Goal: Task Accomplishment & Management: Manage account settings

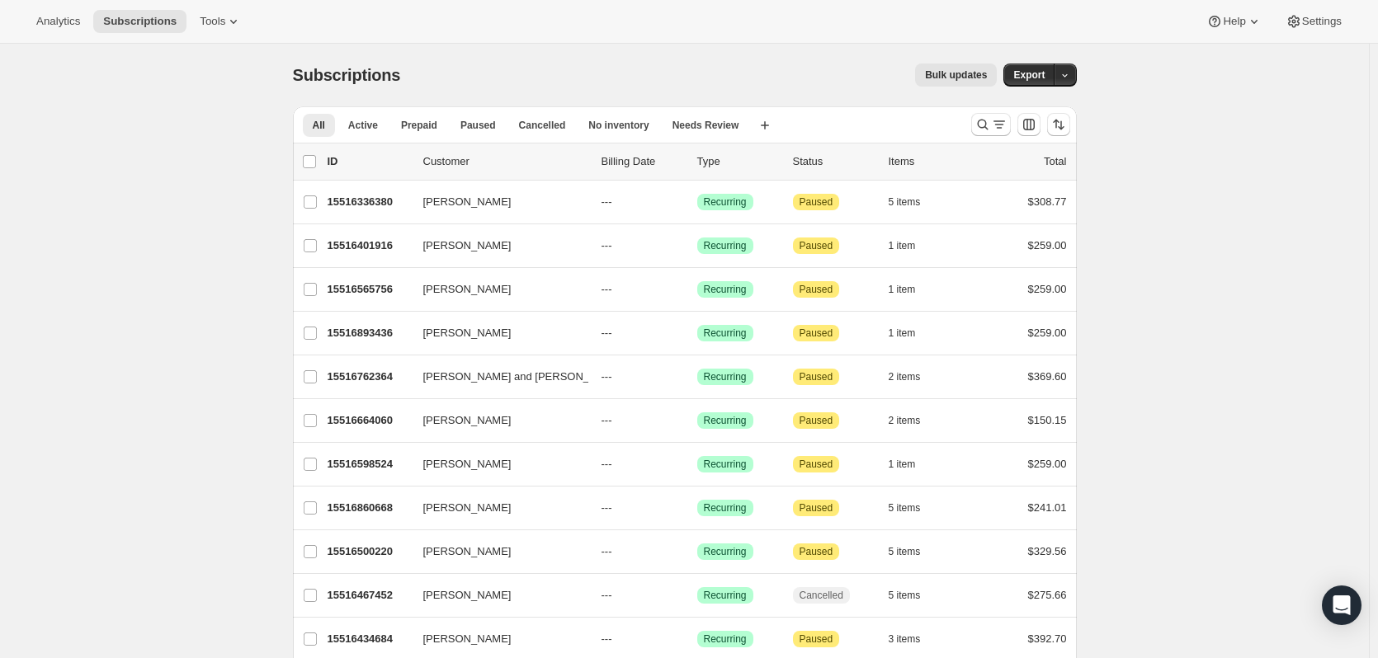
click at [107, 220] on div "Subscriptions. This page is ready Subscriptions Bulk updates More actions Bulk …" at bounding box center [684, 551] width 1369 height 1015
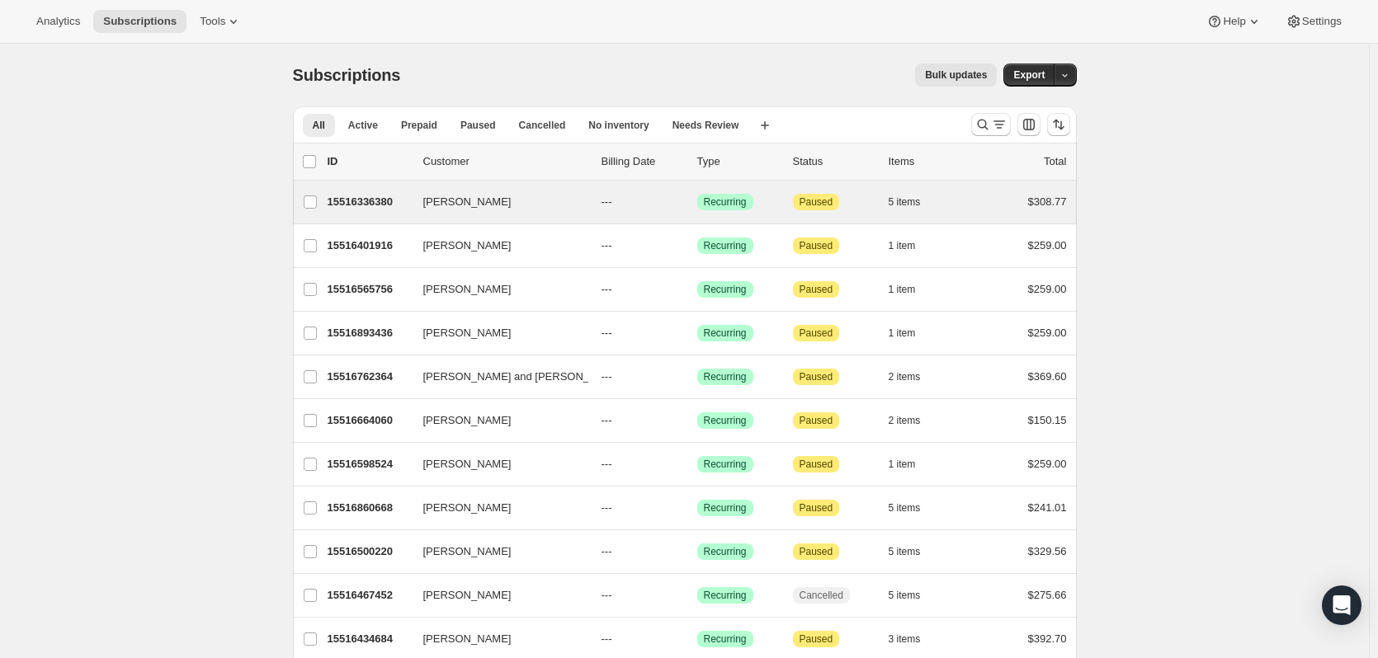
click at [405, 217] on div "[PERSON_NAME] 15516336380 [PERSON_NAME] --- Success Recurring Attention Paused …" at bounding box center [685, 202] width 784 height 43
click at [317, 204] on input "[PERSON_NAME]" at bounding box center [310, 202] width 13 height 13
checkbox input "false"
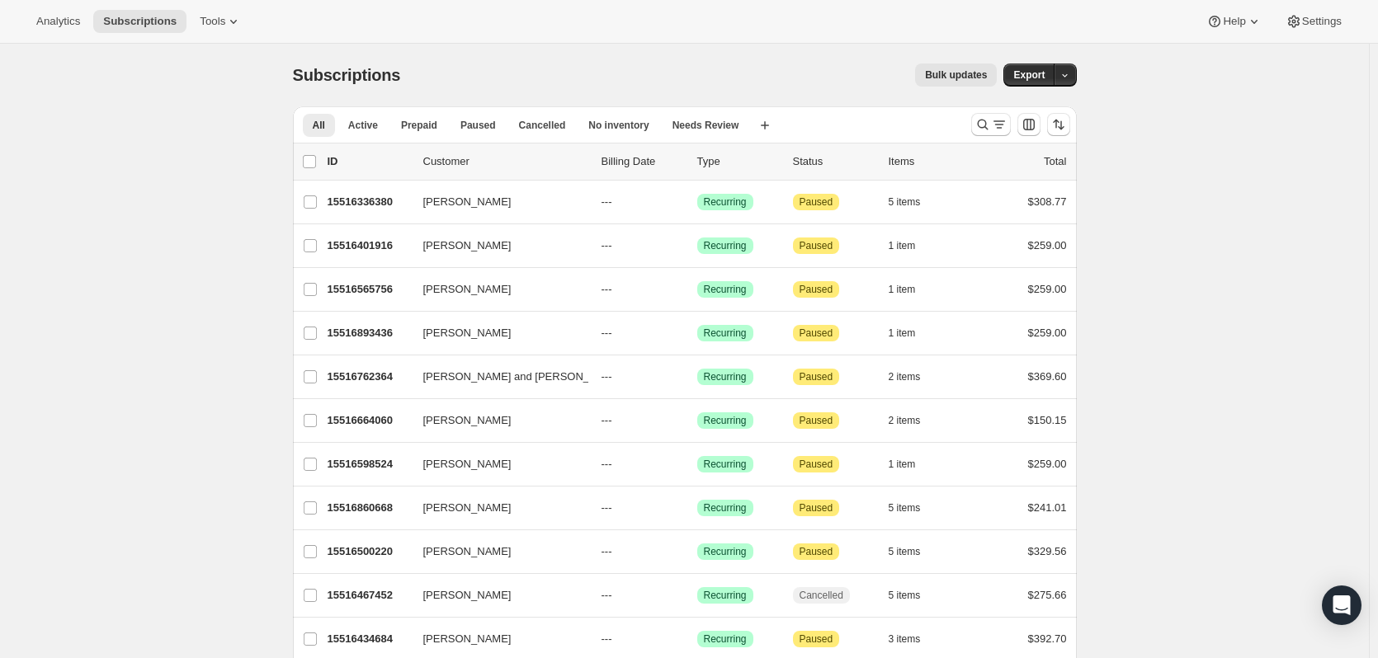
click at [213, 238] on div "Subscriptions. This page is ready Subscriptions Bulk updates More actions Bulk …" at bounding box center [684, 551] width 1369 height 1015
